Goal: Task Accomplishment & Management: Use online tool/utility

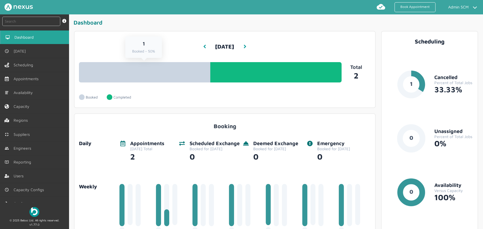
click at [149, 68] on link "1 Booked - 50%" at bounding box center [144, 72] width 131 height 20
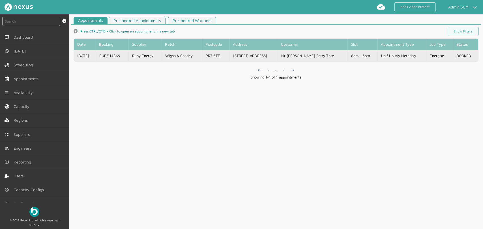
click at [161, 57] on td "Ruby Energy" at bounding box center [144, 55] width 33 height 11
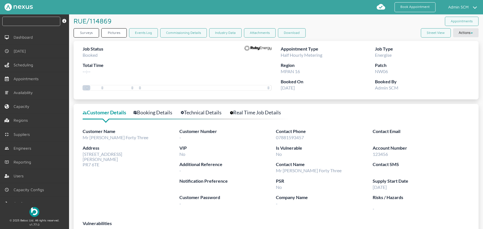
click at [40, 25] on input "text" at bounding box center [31, 21] width 58 height 9
paste input "RUE/114870"
type input "RUE/114870"
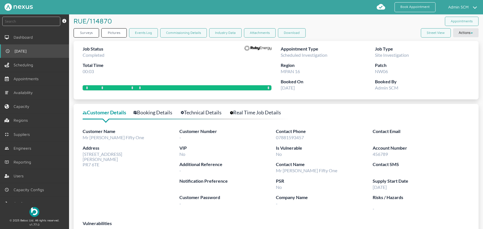
click at [35, 51] on link "[DATE]" at bounding box center [34, 51] width 69 height 14
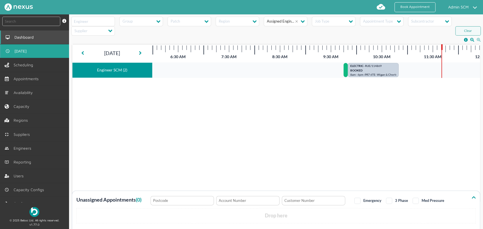
click at [38, 39] on link "Dashboard" at bounding box center [34, 38] width 69 height 14
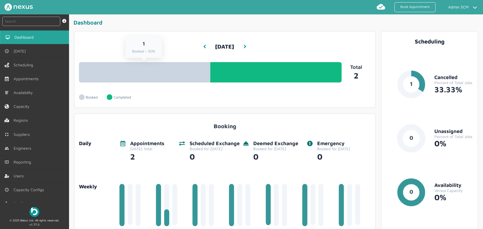
click at [180, 62] on div "1 Booked - 50% 1 Completed - 50%" at bounding box center [210, 71] width 262 height 23
click at [178, 73] on link "1 Booked - 50%" at bounding box center [144, 72] width 131 height 20
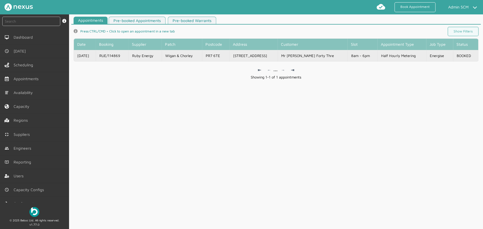
click at [202, 56] on td "Wigan & Chorley" at bounding box center [181, 55] width 40 height 11
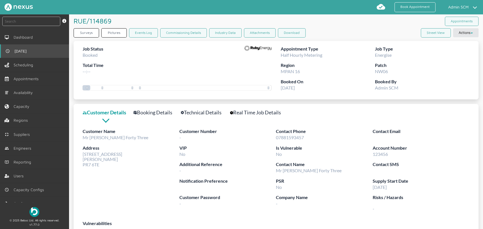
click at [26, 55] on link "[DATE]" at bounding box center [34, 51] width 69 height 14
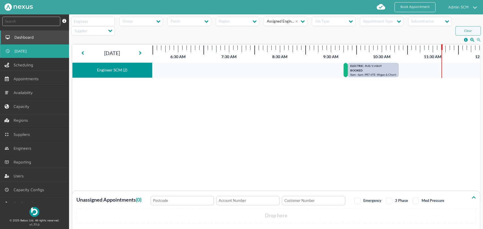
click at [30, 37] on span "Dashboard" at bounding box center [24, 37] width 21 height 5
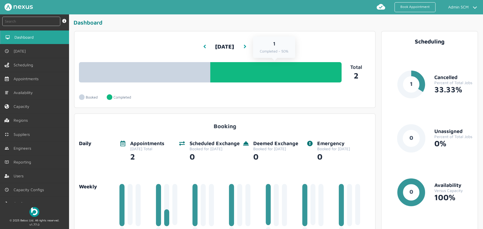
click at [286, 77] on link "1 Completed - 50%" at bounding box center [275, 72] width 131 height 20
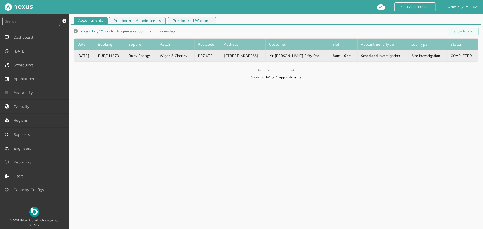
click at [124, 59] on td "RUE/114870" at bounding box center [109, 55] width 31 height 11
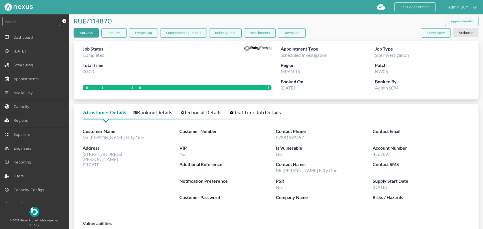
click at [87, 36] on link "Surveys" at bounding box center [86, 32] width 25 height 9
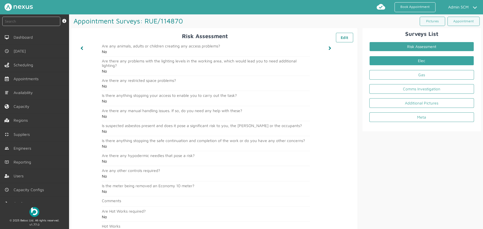
click at [416, 59] on link "Elec" at bounding box center [421, 61] width 105 height 10
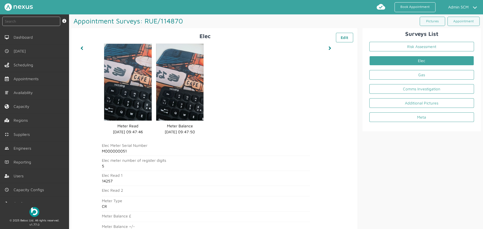
click at [400, 184] on div "Surveys List Risk Assessment Elec Gas Comms Investigation Additional Pictures M…" at bounding box center [419, 206] width 123 height 357
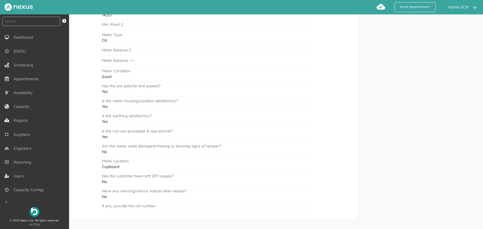
scroll to position [173, 0]
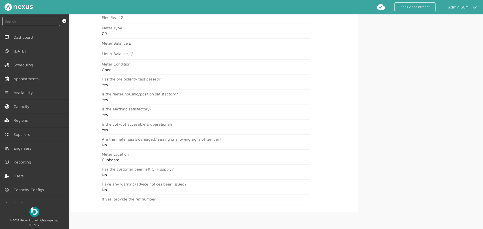
click at [371, 46] on div "Surveys List Risk Assessment Elec Gas Comms Investigation Additional Pictures M…" at bounding box center [419, 33] width 123 height 357
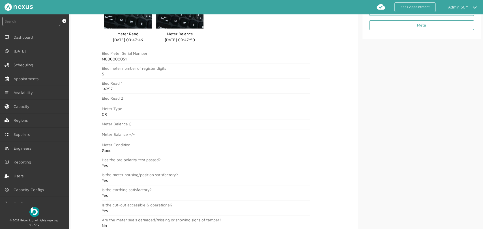
scroll to position [0, 0]
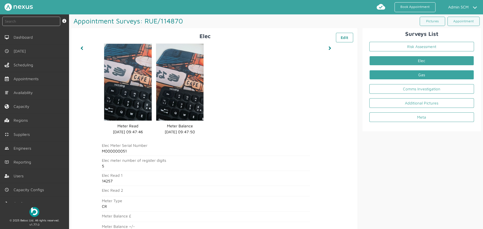
click at [380, 76] on link "Gas" at bounding box center [421, 75] width 105 height 10
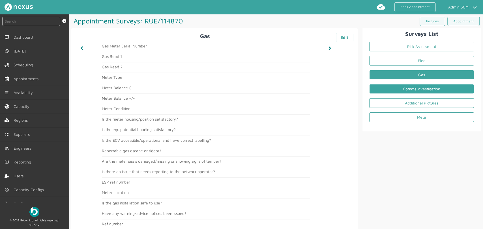
click at [381, 89] on link "Comms Investigation" at bounding box center [421, 89] width 105 height 10
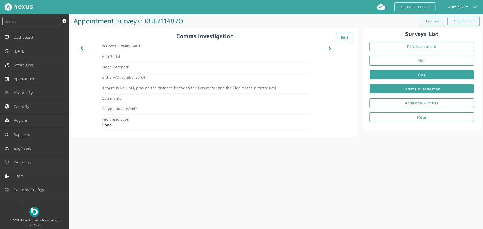
click at [385, 75] on link "Gas" at bounding box center [421, 75] width 105 height 10
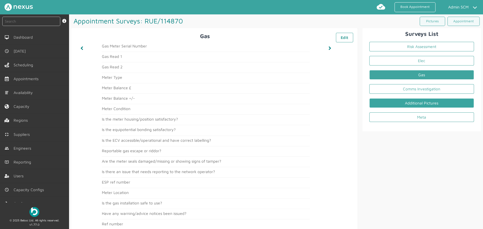
click at [386, 103] on link "Additional Pictures" at bounding box center [421, 103] width 105 height 10
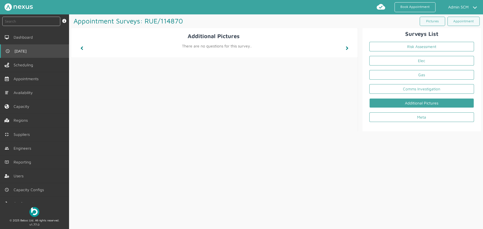
click at [38, 48] on link "[DATE]" at bounding box center [34, 51] width 69 height 14
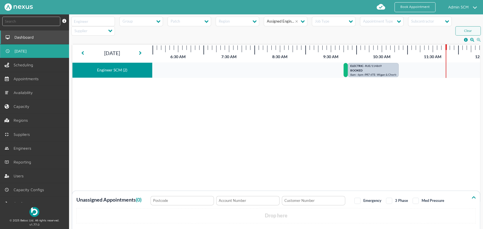
click at [33, 38] on span "Dashboard" at bounding box center [24, 37] width 21 height 5
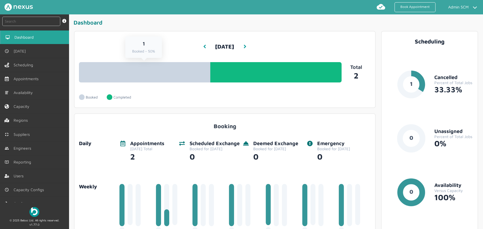
click at [161, 71] on link "1 Booked - 50%" at bounding box center [144, 72] width 131 height 20
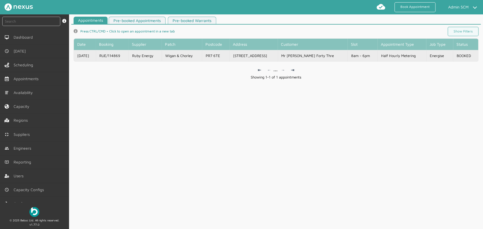
click at [108, 57] on td "RUE/114869" at bounding box center [112, 55] width 33 height 11
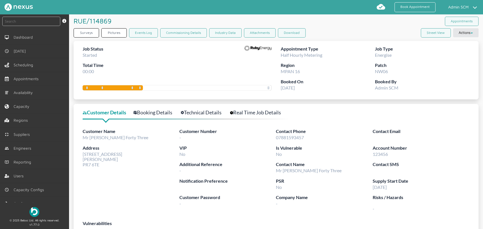
click at [202, 114] on link "Technical Details" at bounding box center [204, 113] width 47 height 8
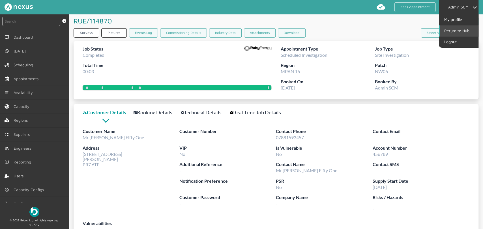
click at [461, 30] on link "Return to Hub" at bounding box center [458, 30] width 38 height 11
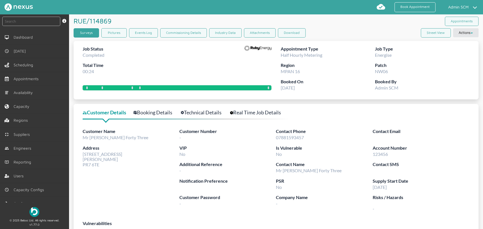
click at [85, 32] on link "Surveys" at bounding box center [86, 32] width 25 height 9
click at [89, 33] on link "Surveys" at bounding box center [86, 32] width 25 height 9
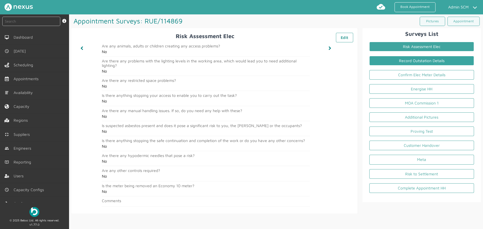
click at [404, 62] on link "Record Outstation Details" at bounding box center [421, 61] width 105 height 10
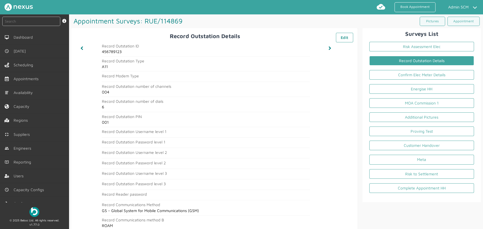
click at [413, 206] on div "Surveys List Risk Assessment Elec Record Outstation Details Confirm Elec Meter …" at bounding box center [419, 189] width 123 height 322
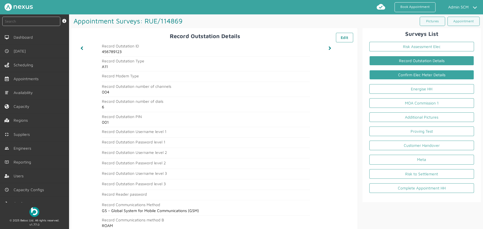
click at [417, 75] on link "Confirm Elec Meter Details" at bounding box center [421, 75] width 105 height 10
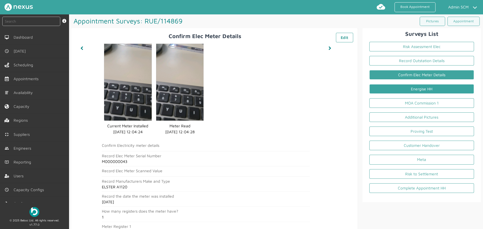
click at [435, 87] on link "Energise HH" at bounding box center [421, 89] width 105 height 10
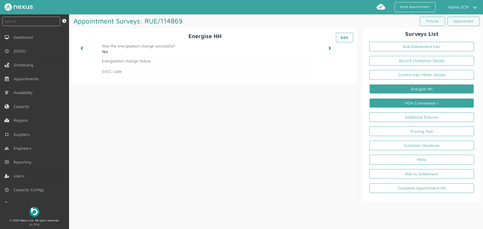
click at [423, 105] on link "MOA Commission 1" at bounding box center [421, 103] width 105 height 10
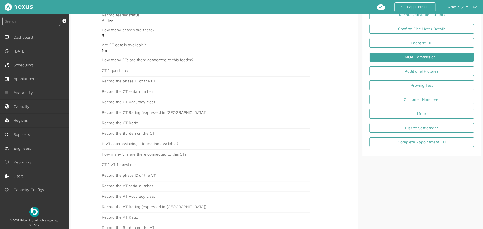
scroll to position [41, 0]
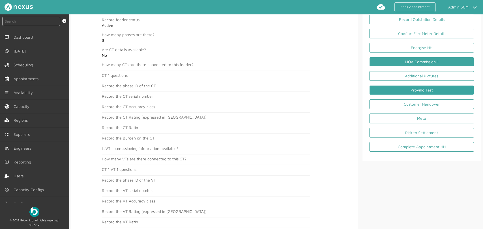
click at [387, 86] on link "Proving Test" at bounding box center [421, 90] width 105 height 10
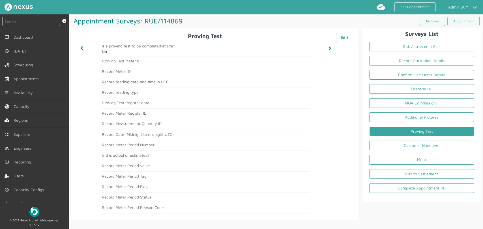
scroll to position [0, 0]
click at [439, 146] on link "Customer Handover" at bounding box center [421, 146] width 105 height 10
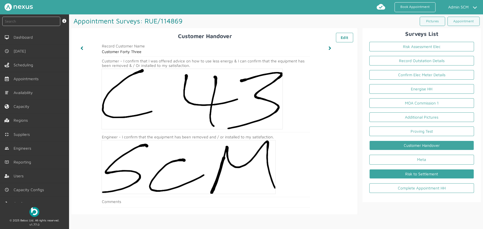
click at [432, 173] on link "Risk to Settlement" at bounding box center [421, 174] width 105 height 10
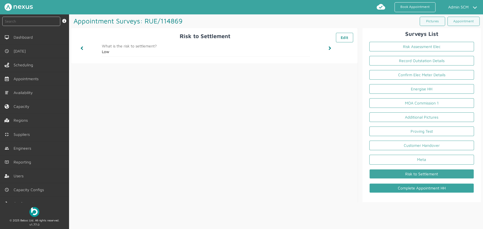
click at [428, 187] on link "Complete Appointment HH" at bounding box center [421, 189] width 105 height 10
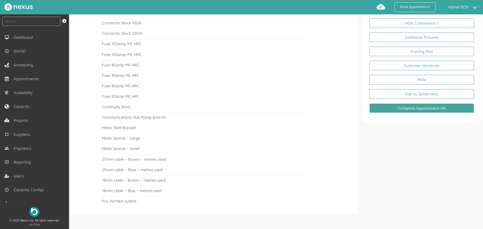
scroll to position [81, 0]
